Goal: Transaction & Acquisition: Purchase product/service

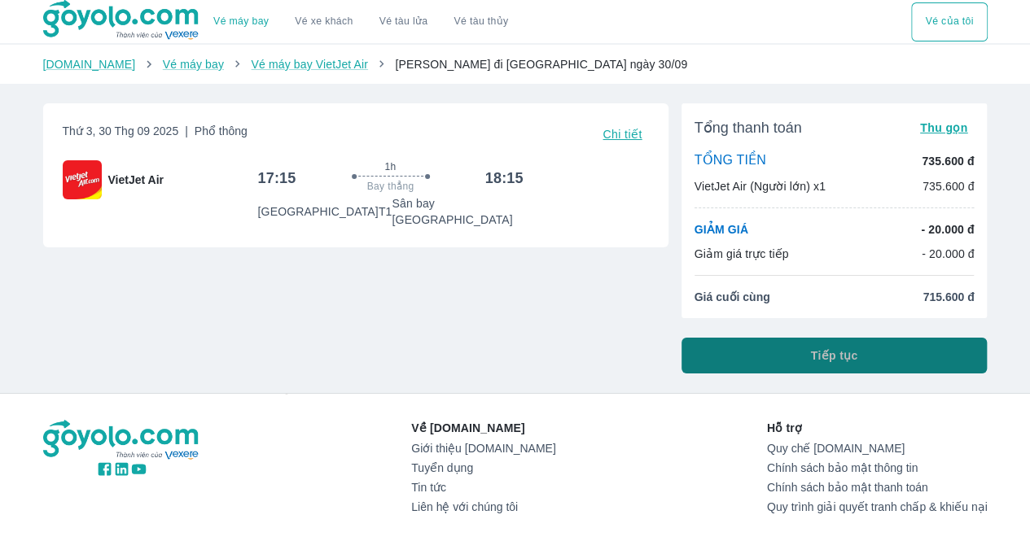
click at [931, 353] on button "Tiếp tục" at bounding box center [834, 356] width 306 height 36
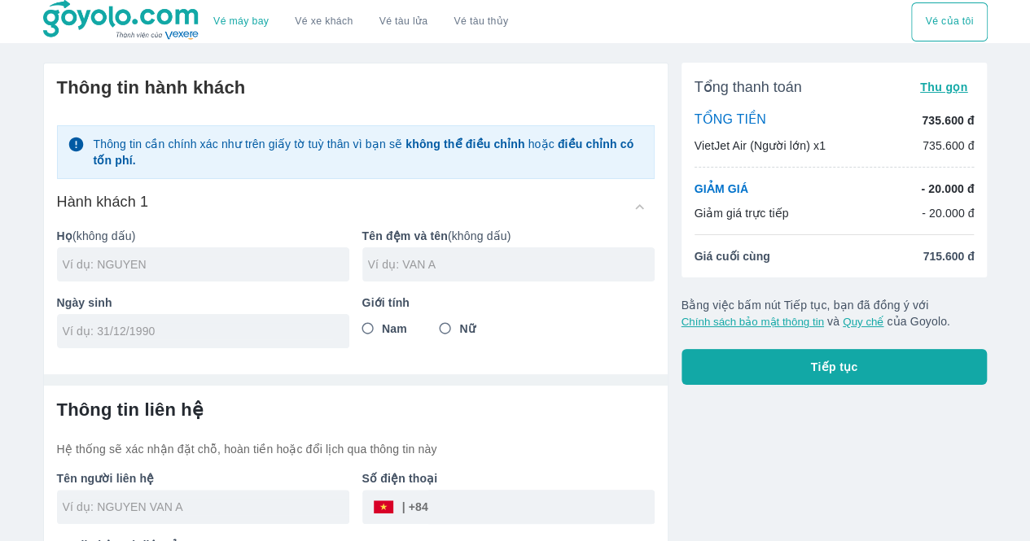
scroll to position [62, 0]
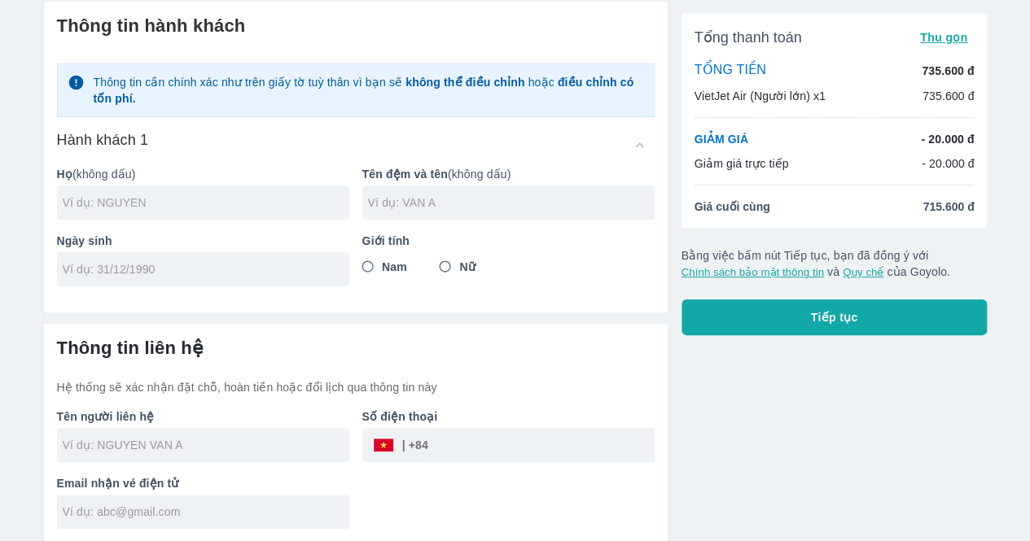
click at [177, 208] on input "text" at bounding box center [206, 203] width 287 height 16
type input "HOANG"
click at [412, 208] on input "text" at bounding box center [511, 203] width 287 height 16
type input "[PERSON_NAME]"
click at [445, 263] on input "Nữ" at bounding box center [445, 266] width 29 height 29
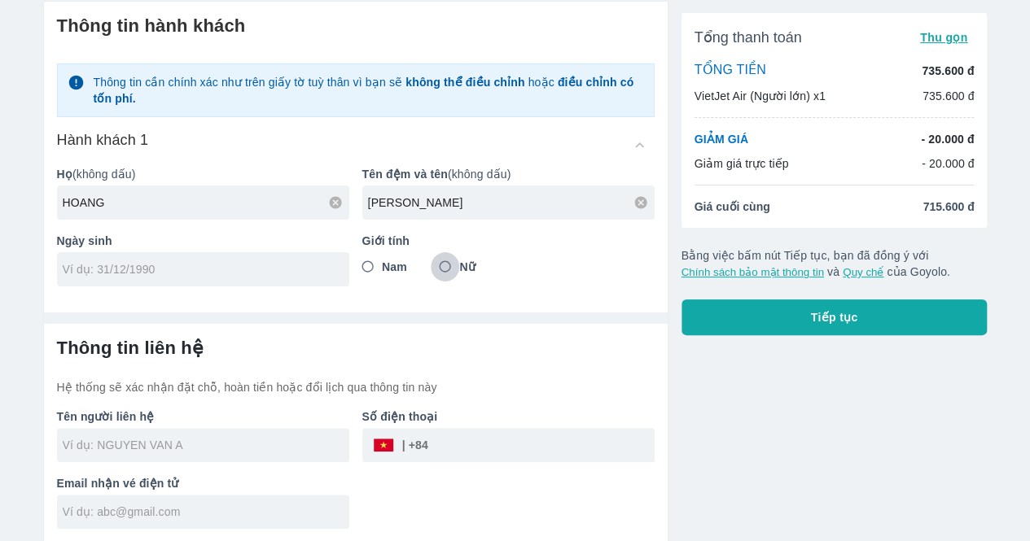
radio input "true"
click at [274, 283] on div at bounding box center [203, 269] width 292 height 34
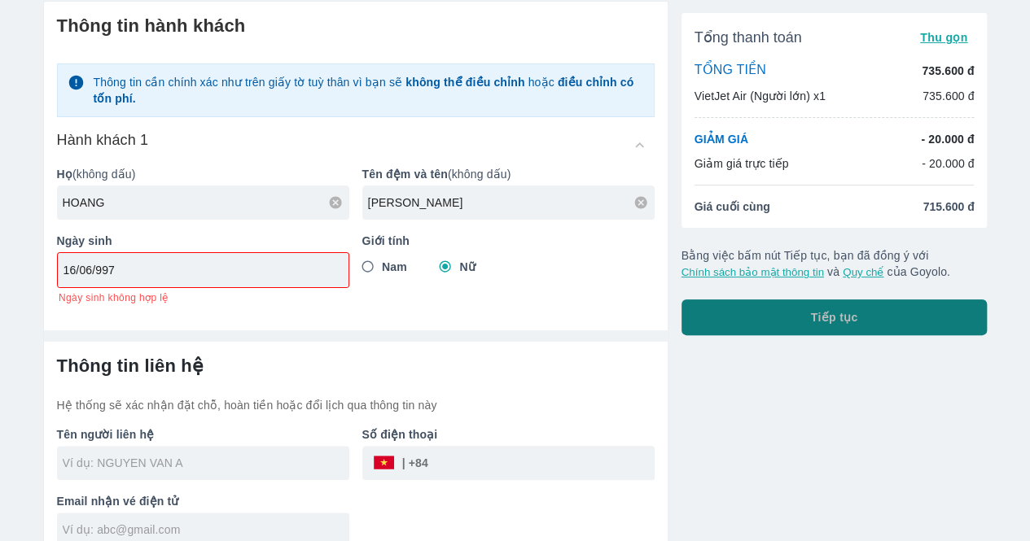
click at [743, 312] on button "Tiếp tục" at bounding box center [834, 318] width 306 height 36
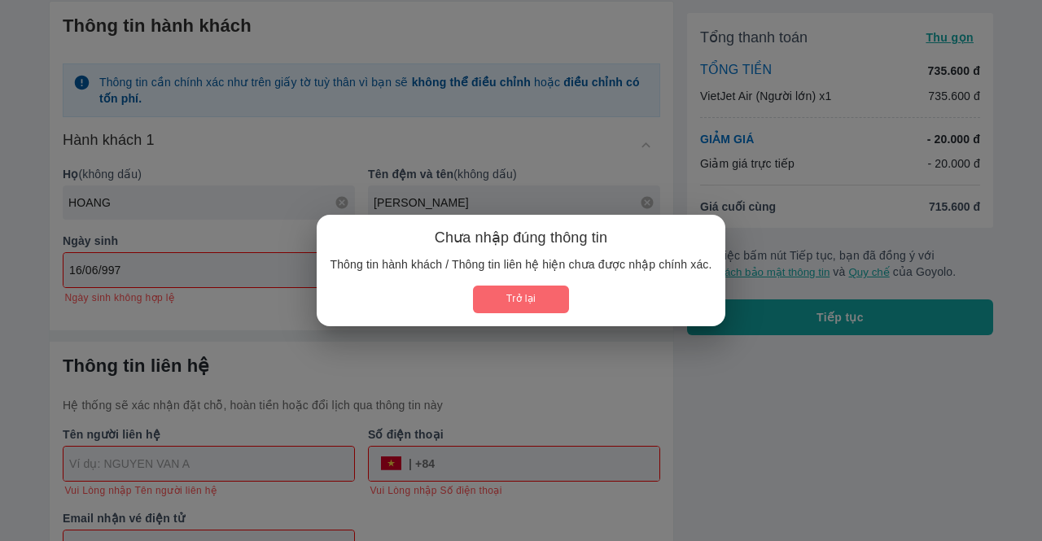
click at [532, 296] on button "Trở lại" at bounding box center [520, 299] width 95 height 27
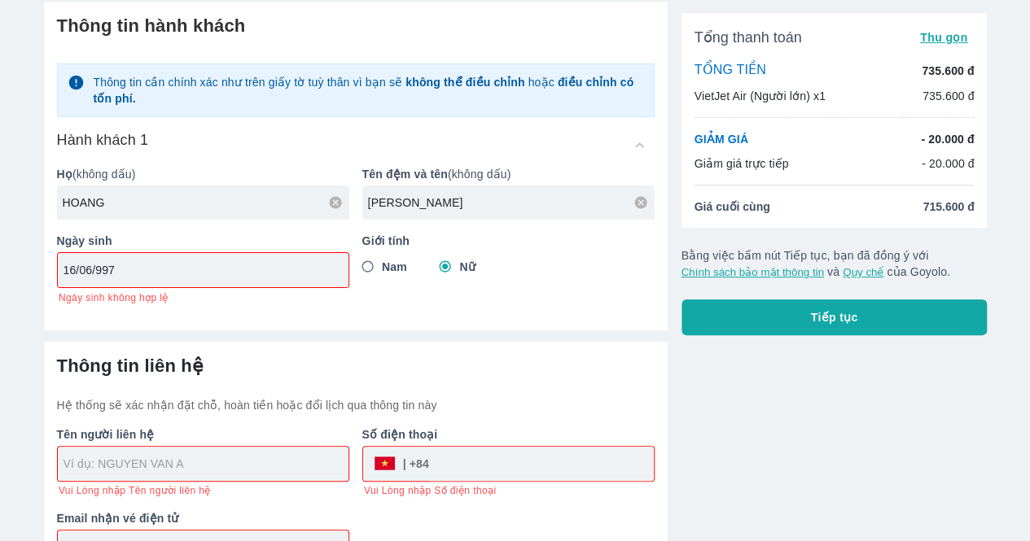
click at [323, 266] on input "16/06/997" at bounding box center [198, 270] width 269 height 16
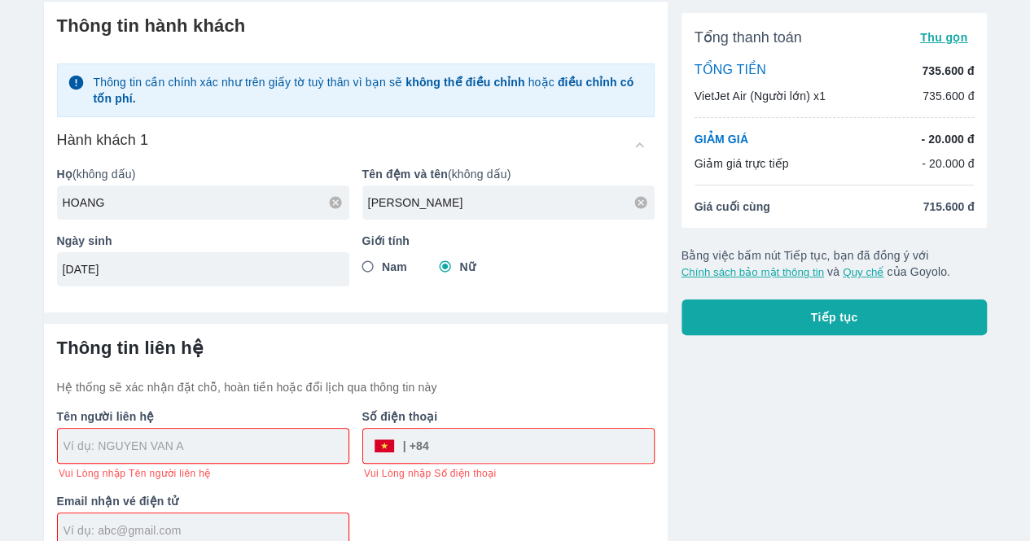
type input "[DATE]"
click at [143, 452] on input "text" at bounding box center [206, 446] width 285 height 16
type input "[PERSON_NAME]"
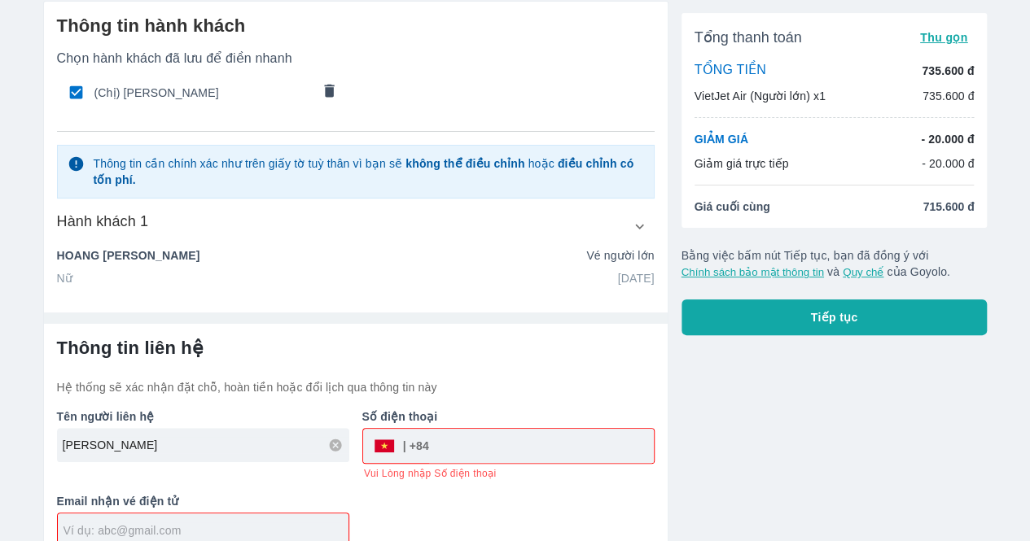
click at [173, 527] on input "text" at bounding box center [206, 531] width 285 height 16
type input "T"
type input "[EMAIL_ADDRESS][DOMAIN_NAME]"
click at [438, 449] on input "tel" at bounding box center [541, 446] width 225 height 39
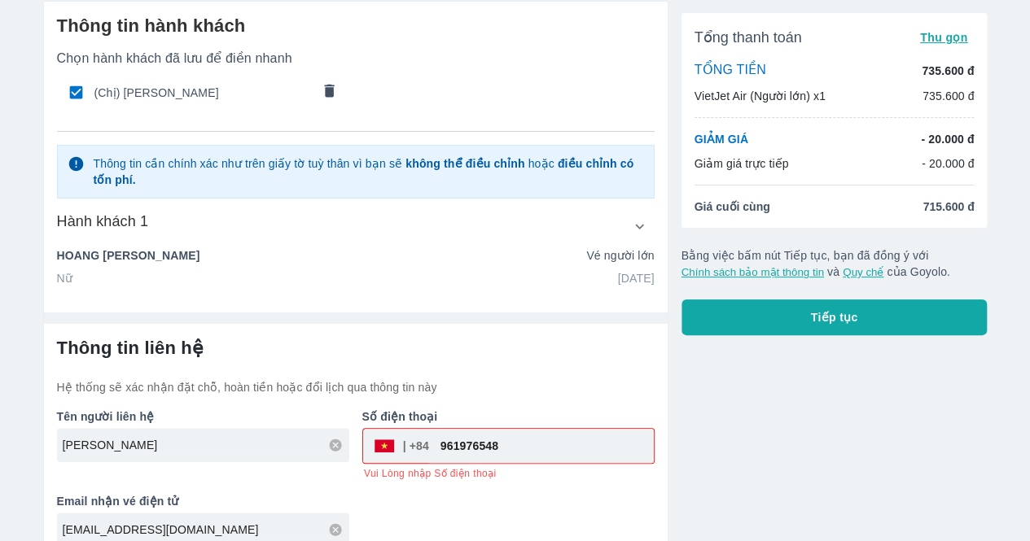
type input "961976548"
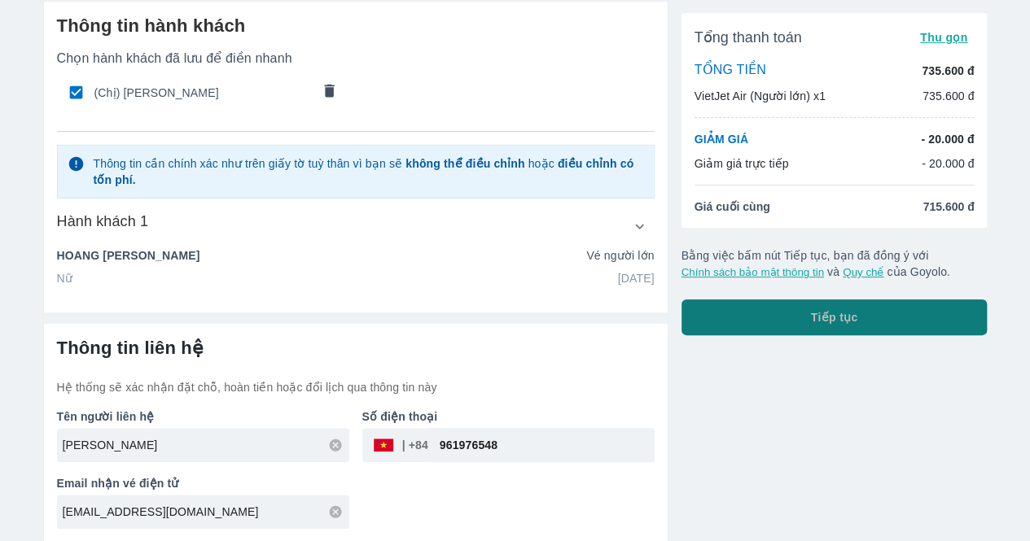
click at [793, 322] on button "Tiếp tục" at bounding box center [834, 318] width 306 height 36
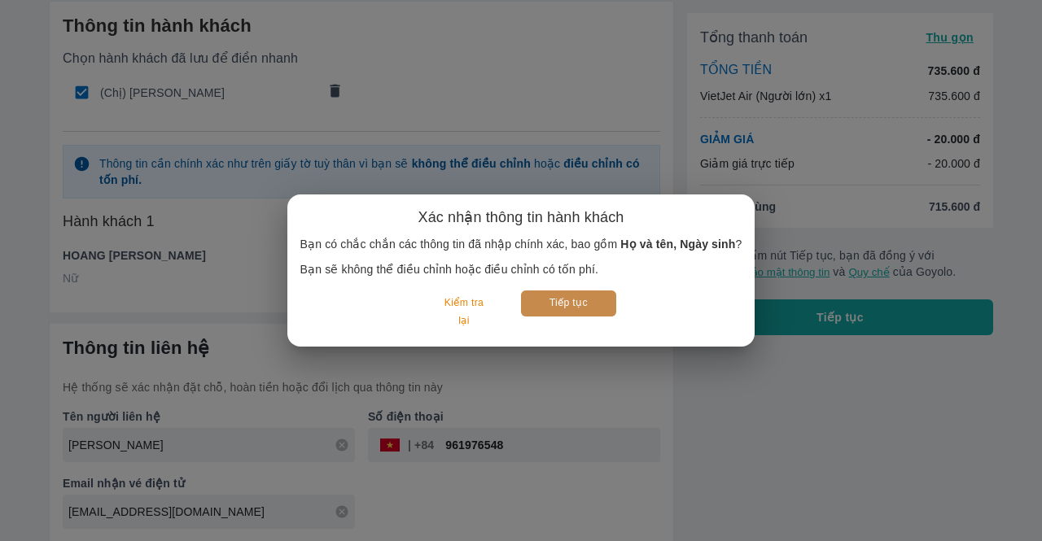
click at [570, 298] on button "Tiếp tục" at bounding box center [568, 303] width 95 height 25
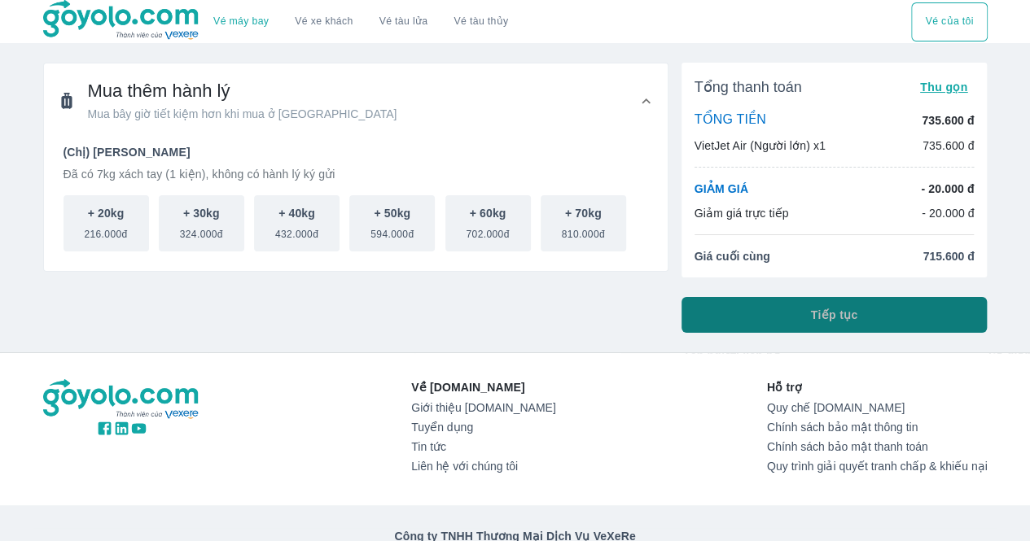
click at [723, 312] on button "Tiếp tục" at bounding box center [834, 315] width 306 height 36
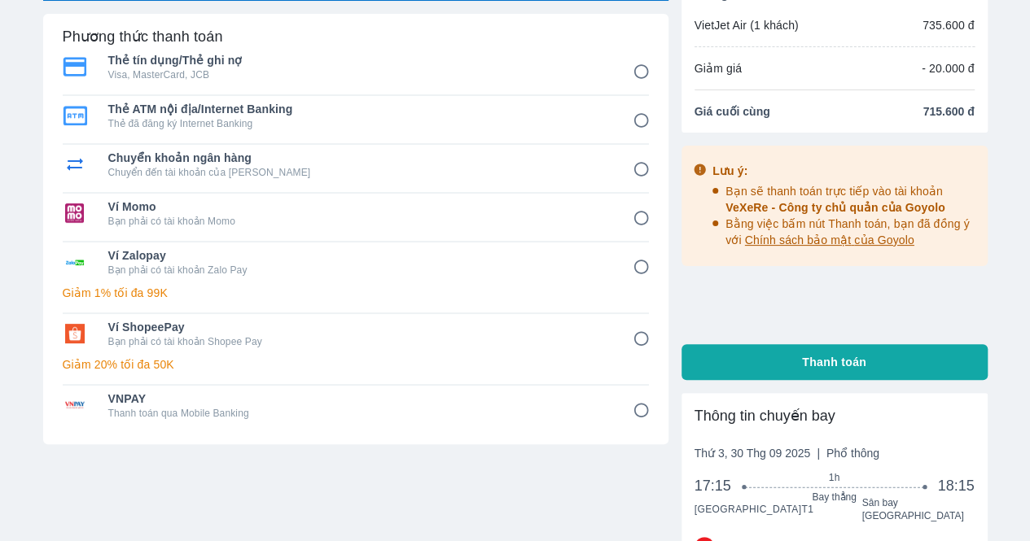
scroll to position [25, 0]
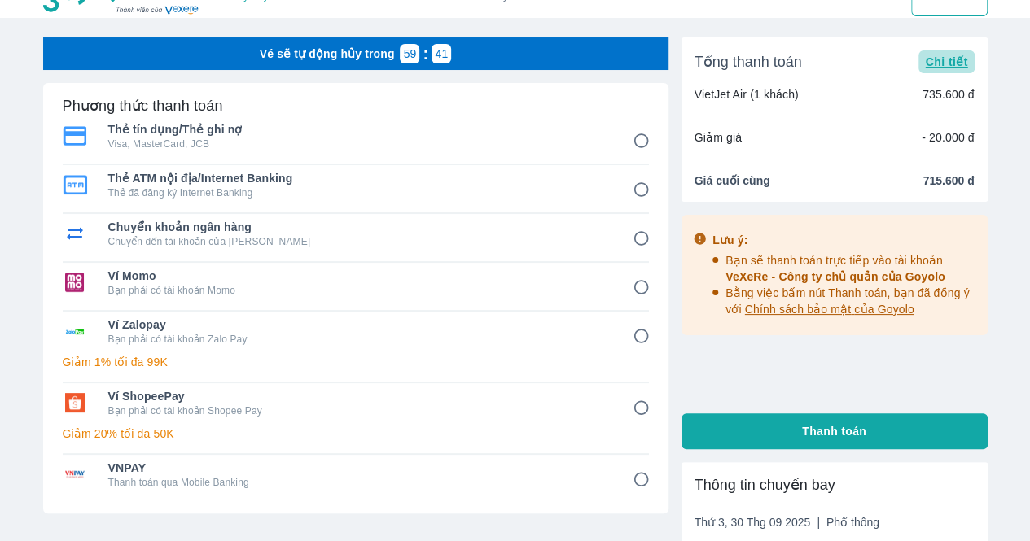
click at [933, 59] on span "Chi tiết" at bounding box center [946, 61] width 42 height 13
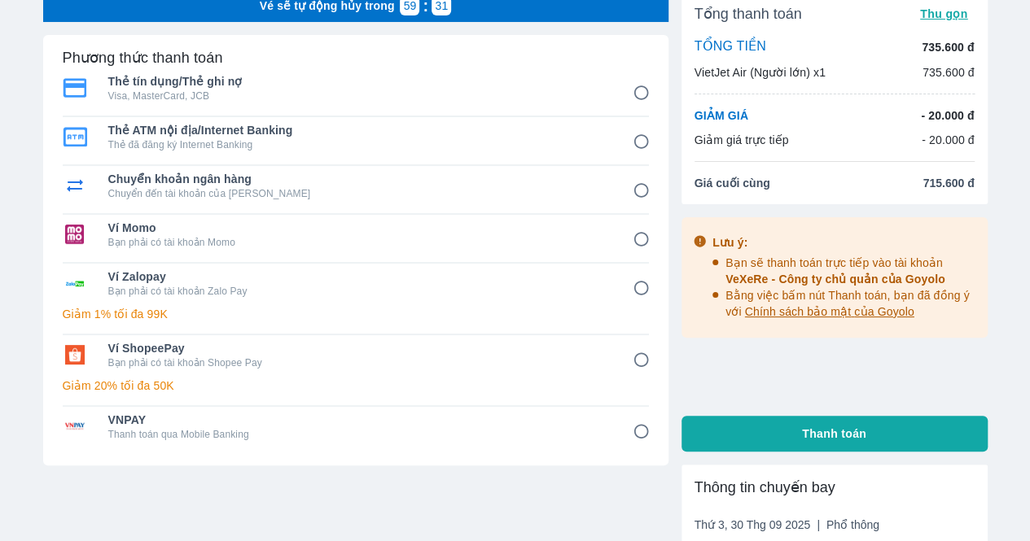
scroll to position [0, 0]
